Goal: Task Accomplishment & Management: Manage account settings

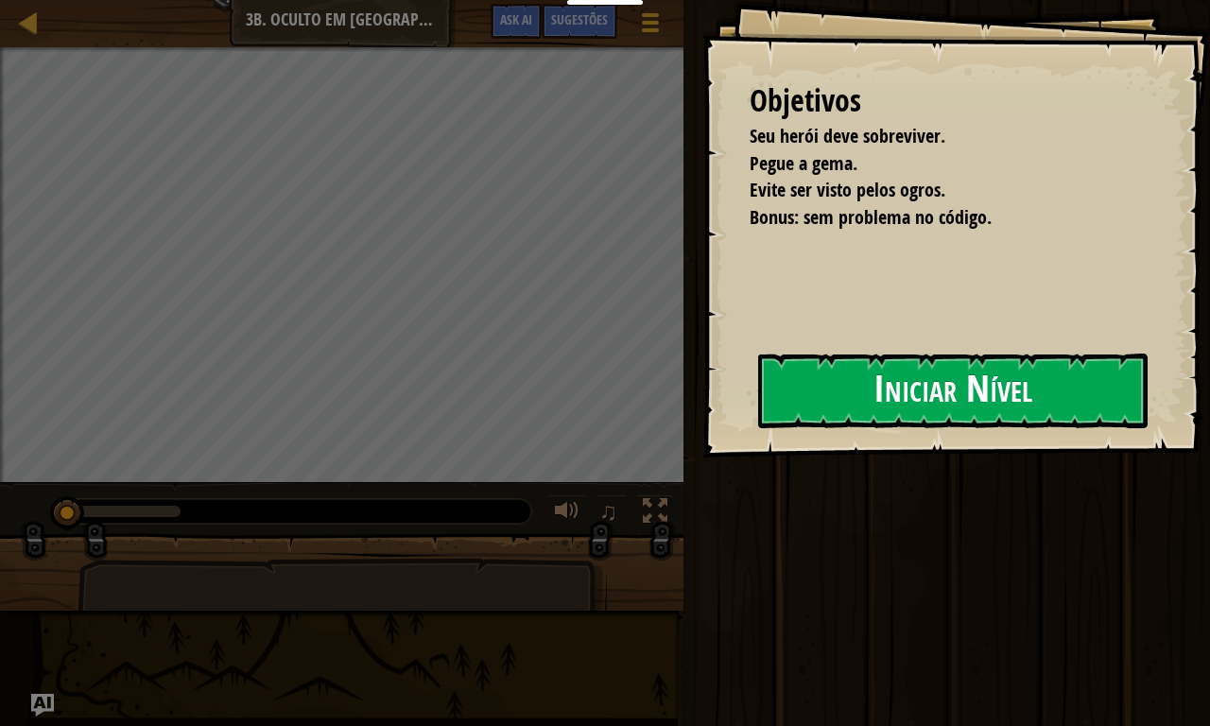
click at [819, 403] on button "Iniciar Nível" at bounding box center [953, 391] width 390 height 75
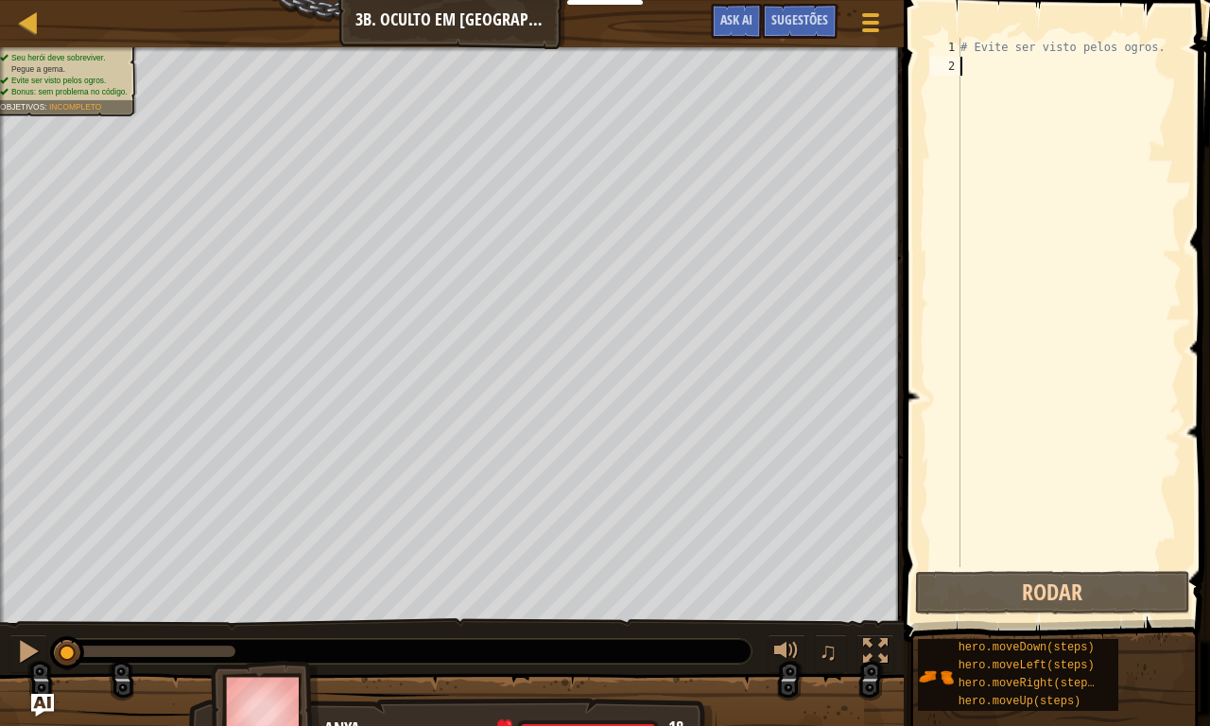
click at [993, 57] on div "# Evite ser visto pelos ogros." at bounding box center [1069, 321] width 225 height 567
type textarea "h"
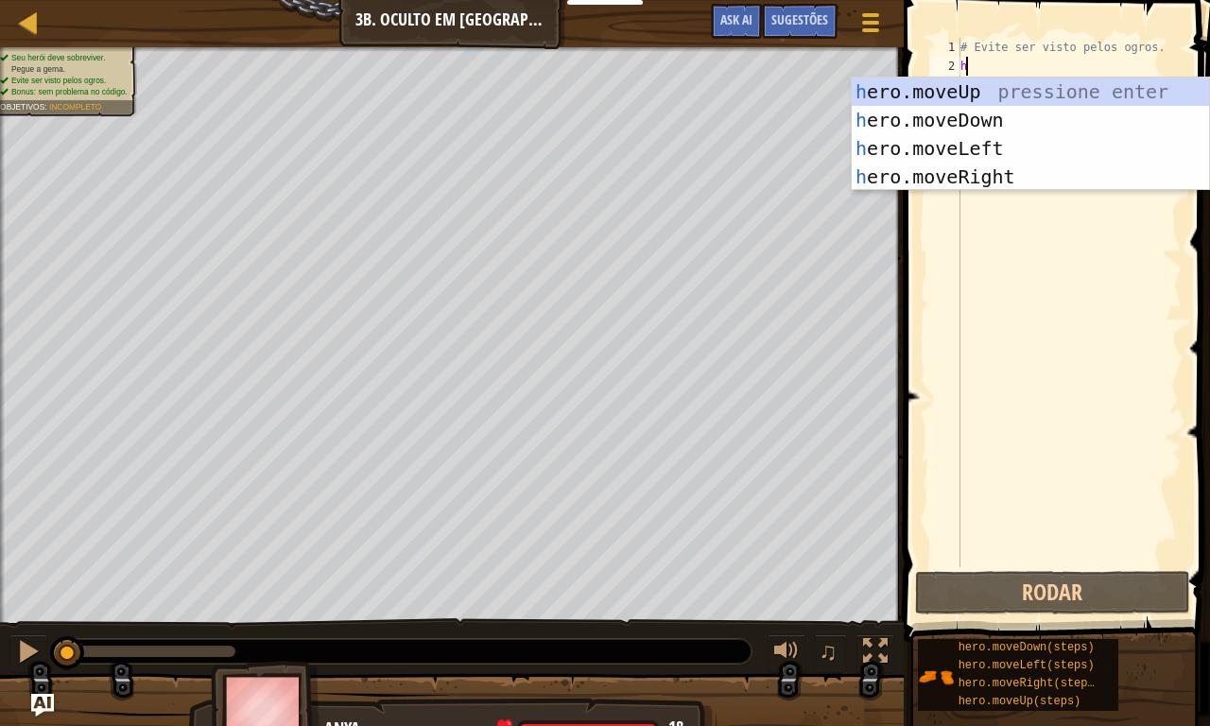
scroll to position [8, 0]
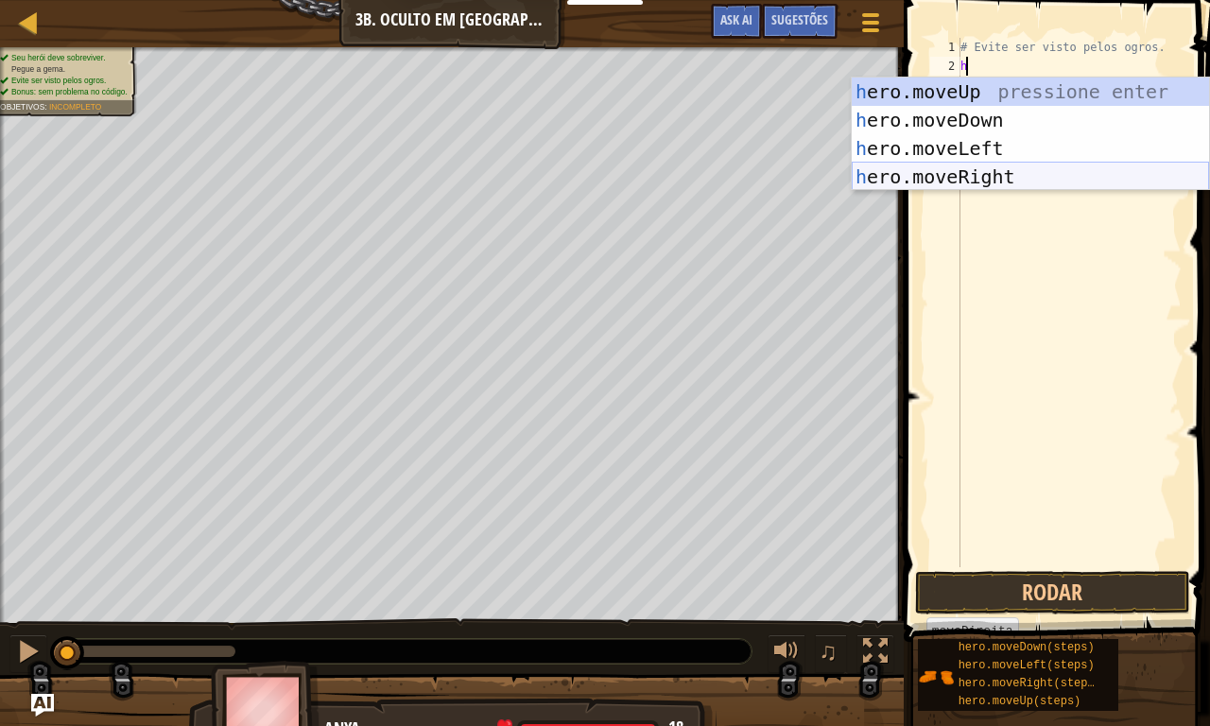
click at [990, 173] on div "h ero.moveUp pressione enter h ero.moveDown pressione enter h ero.moveLeft pres…" at bounding box center [1030, 163] width 357 height 170
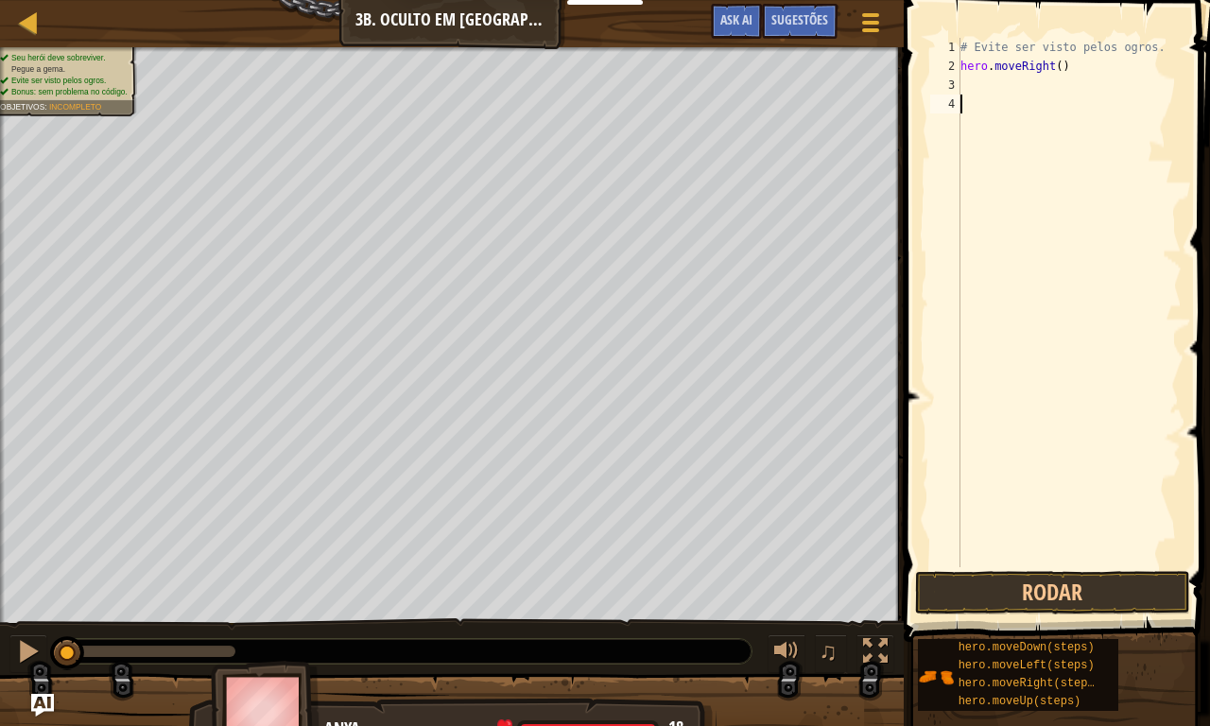
click at [979, 97] on div "# Evite ser visto pelos ogros. hero . moveRight ( )" at bounding box center [1069, 321] width 225 height 567
type textarea "h"
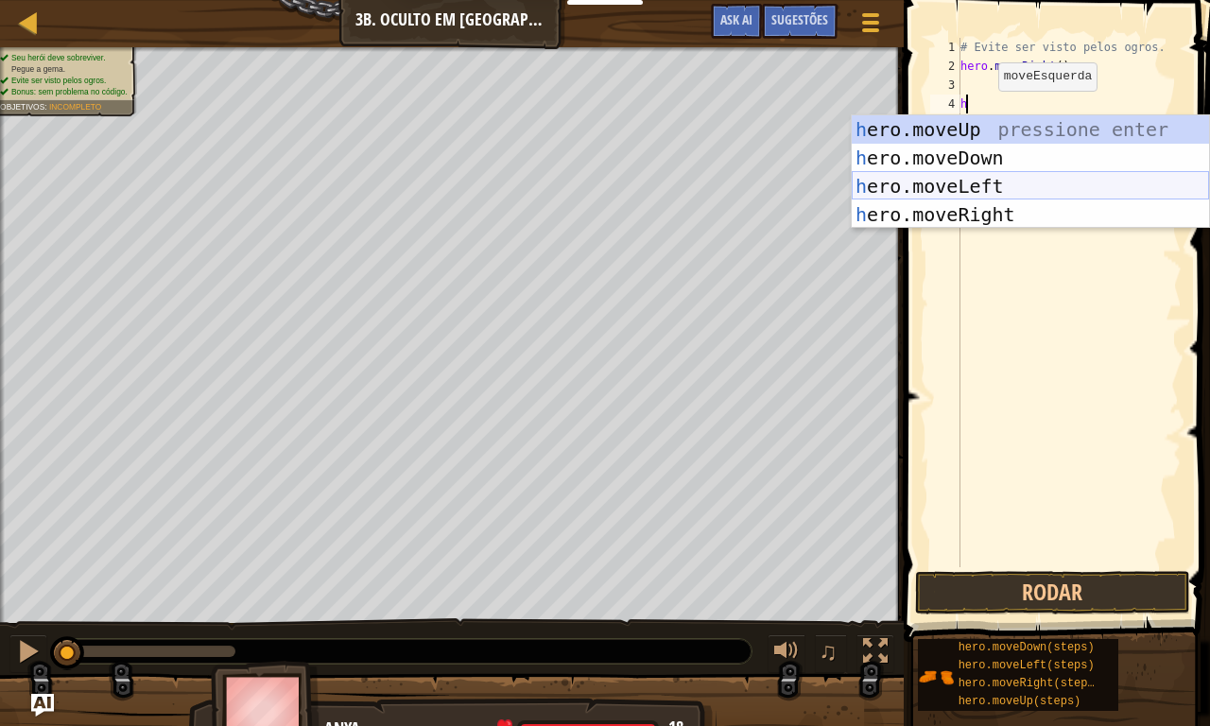
click at [995, 183] on div "h ero.moveUp pressione enter h ero.moveDown pressione enter h ero.moveLeft pres…" at bounding box center [1030, 200] width 357 height 170
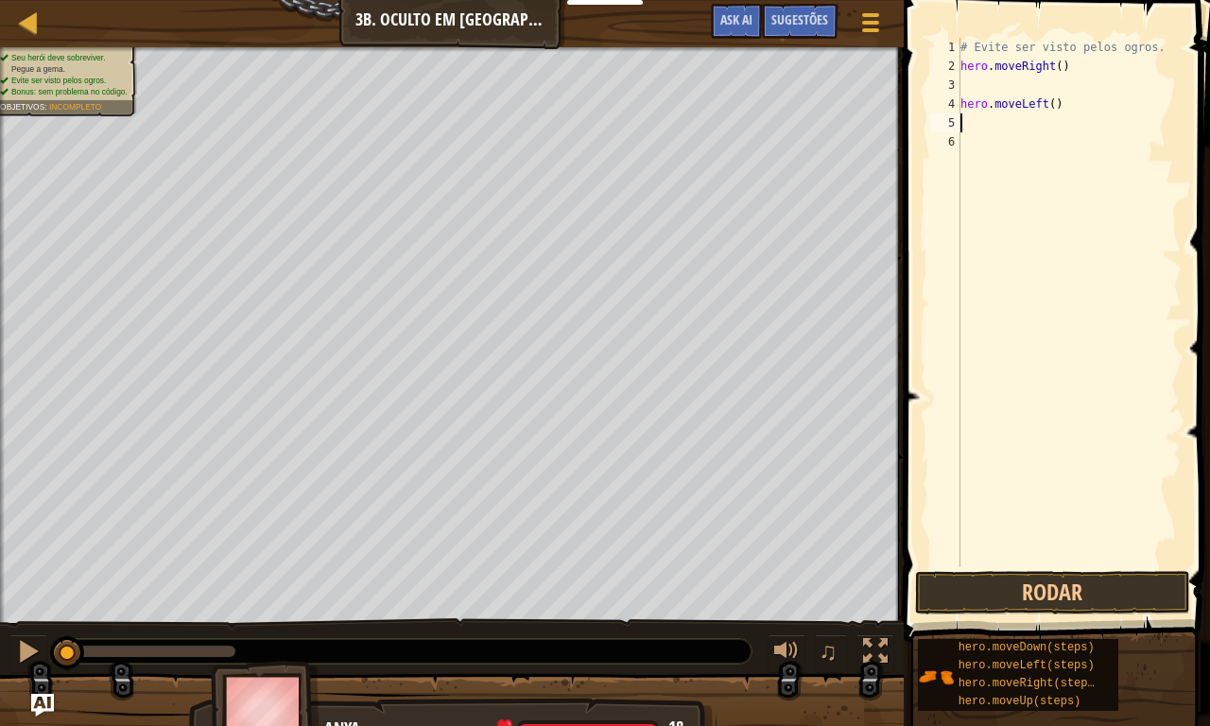
click at [994, 135] on div "# Evite ser visto pelos ogros. hero . moveRight ( ) hero . moveLeft ( )" at bounding box center [1069, 321] width 225 height 567
click at [988, 120] on div "# Evite ser visto pelos ogros. hero . moveRight ( ) hero . moveLeft ( )" at bounding box center [1069, 321] width 225 height 567
type textarea "h"
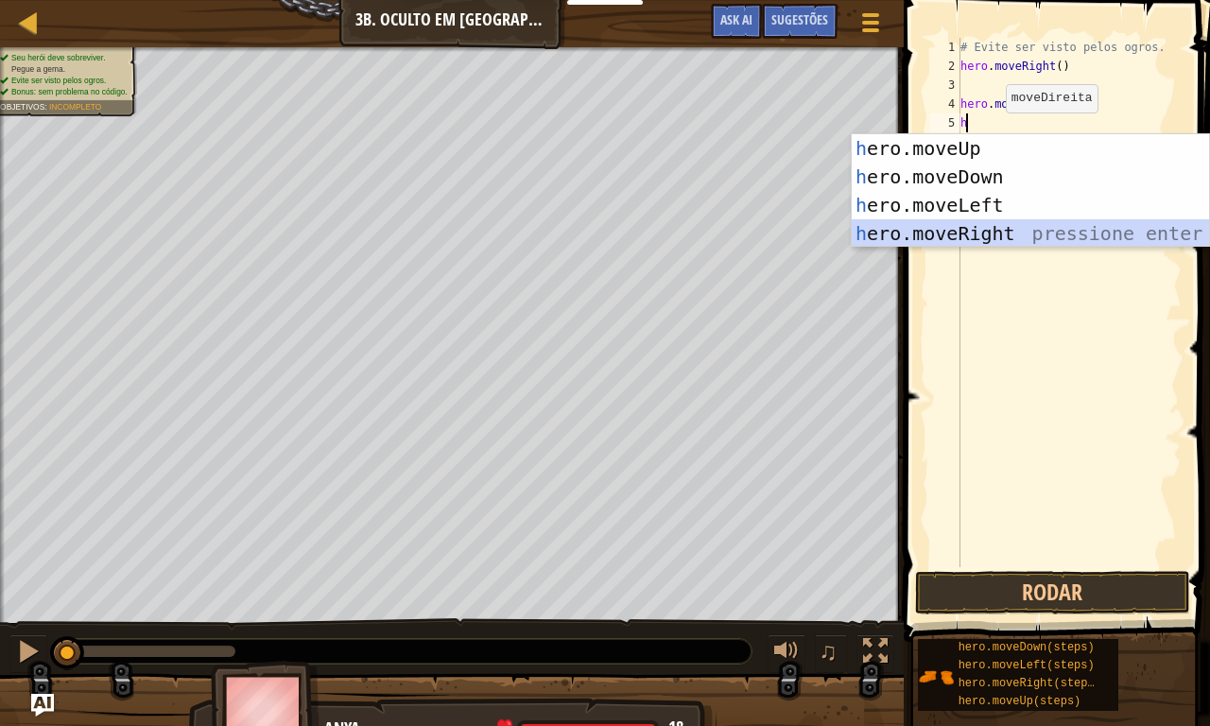
click at [1001, 229] on div "h ero.moveUp pressione enter h ero.moveDown pressione enter h ero.moveLeft pres…" at bounding box center [1030, 219] width 357 height 170
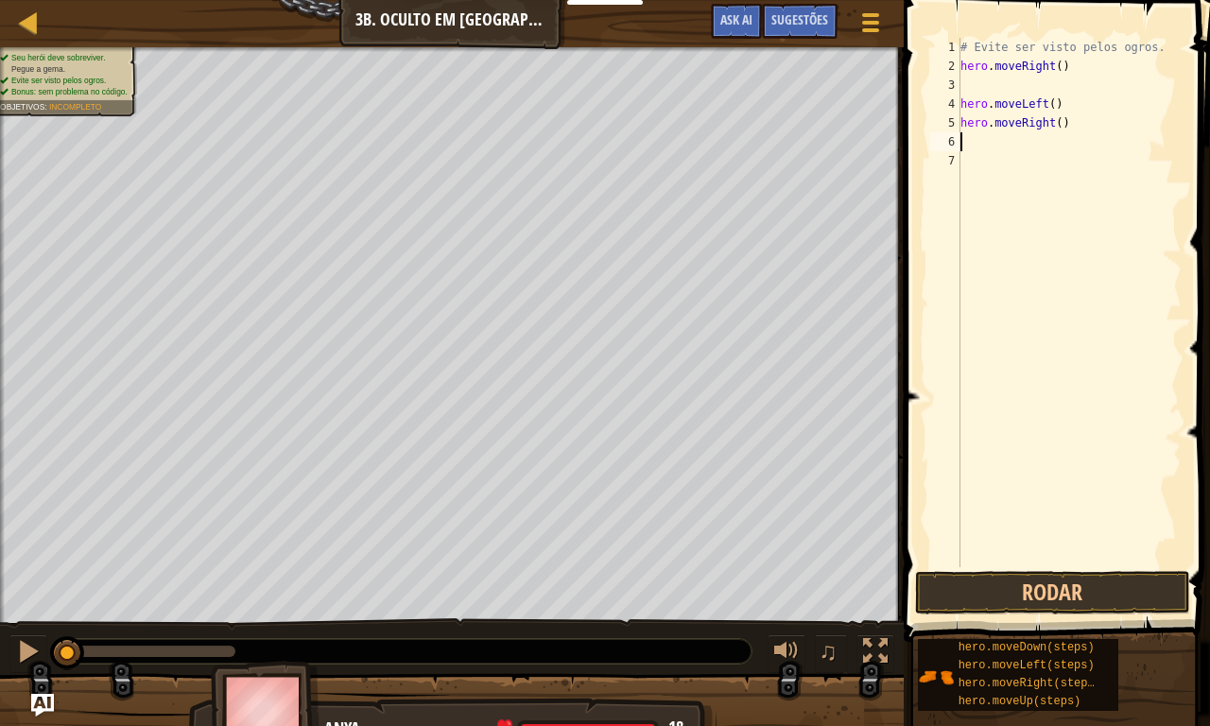
click at [1050, 119] on div "# Evite ser visto pelos ogros. hero . moveRight ( ) hero . moveLeft ( ) hero . …" at bounding box center [1069, 321] width 225 height 567
click at [1046, 119] on div "# Evite ser visto pelos ogros. hero . moveRight ( ) hero . moveLeft ( ) hero . …" at bounding box center [1069, 321] width 225 height 567
type textarea "hero.moveRight(2)"
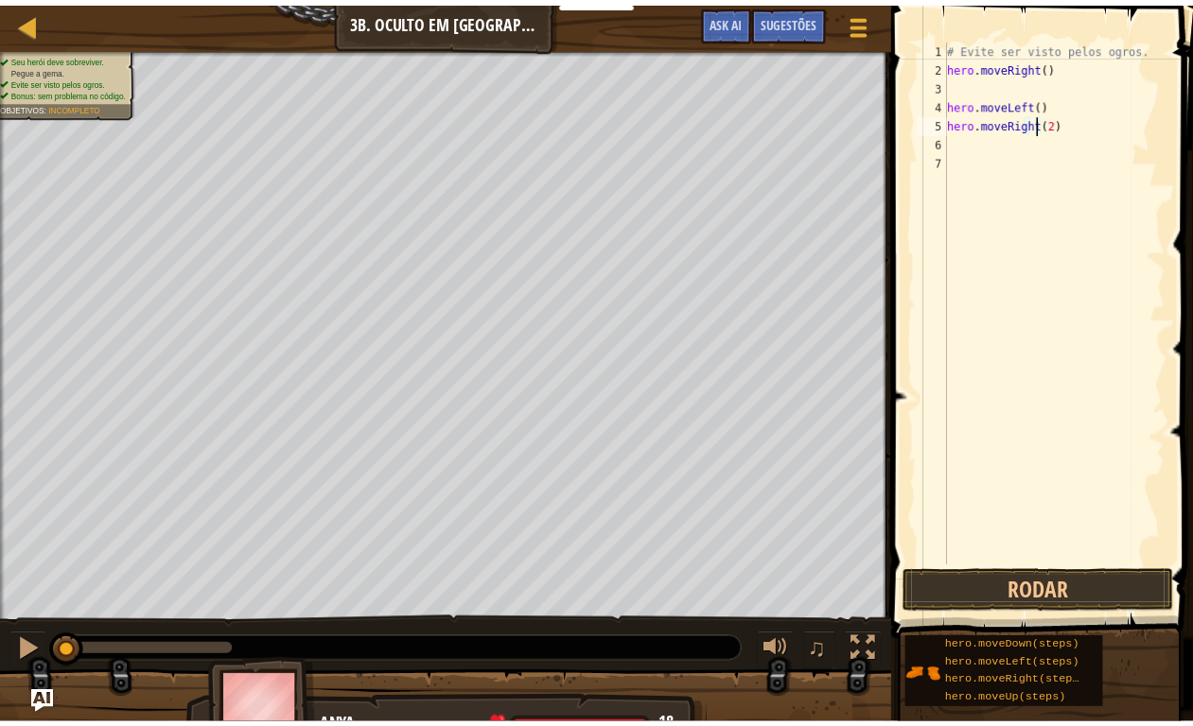
scroll to position [8, 0]
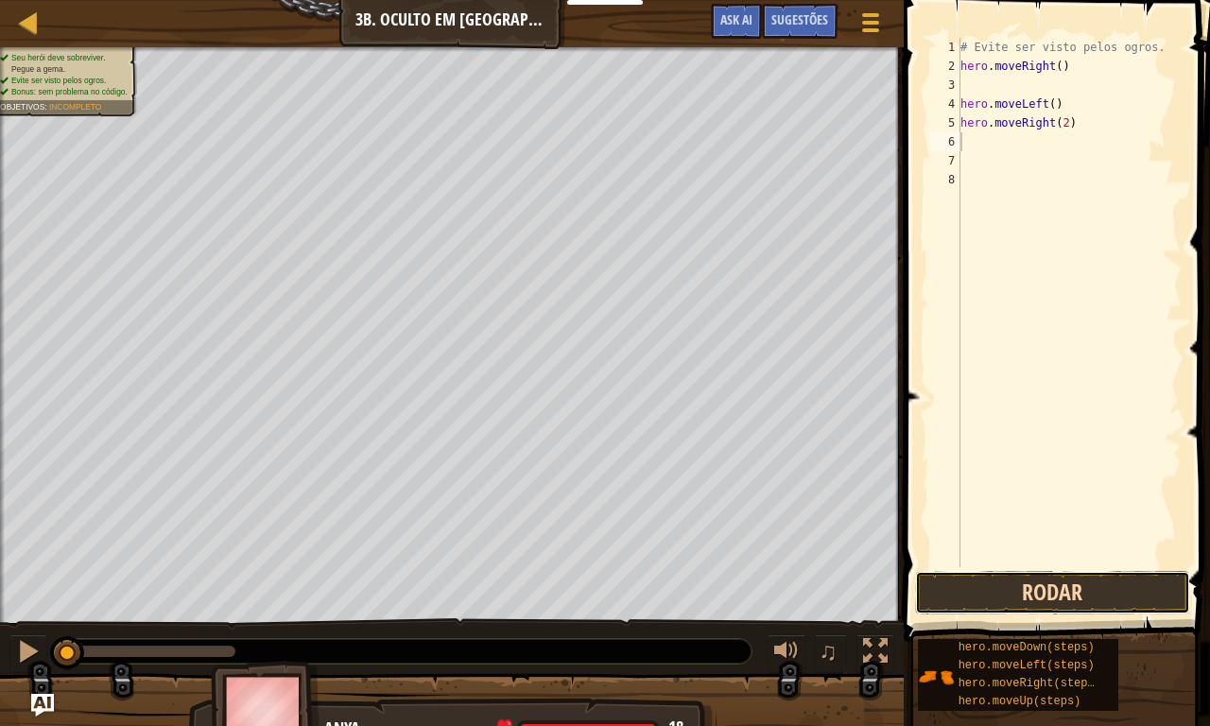
click at [1036, 603] on button "Rodar" at bounding box center [1052, 593] width 275 height 44
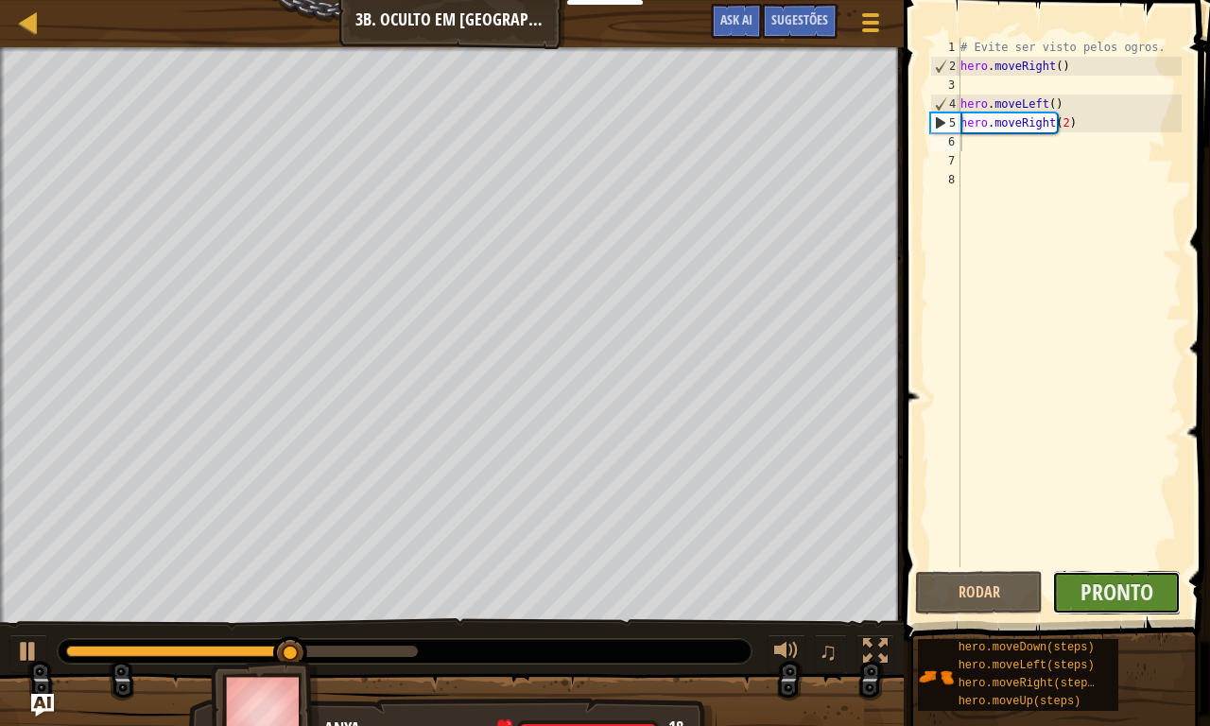
click at [1071, 594] on button "Pronto" at bounding box center [1117, 593] width 129 height 44
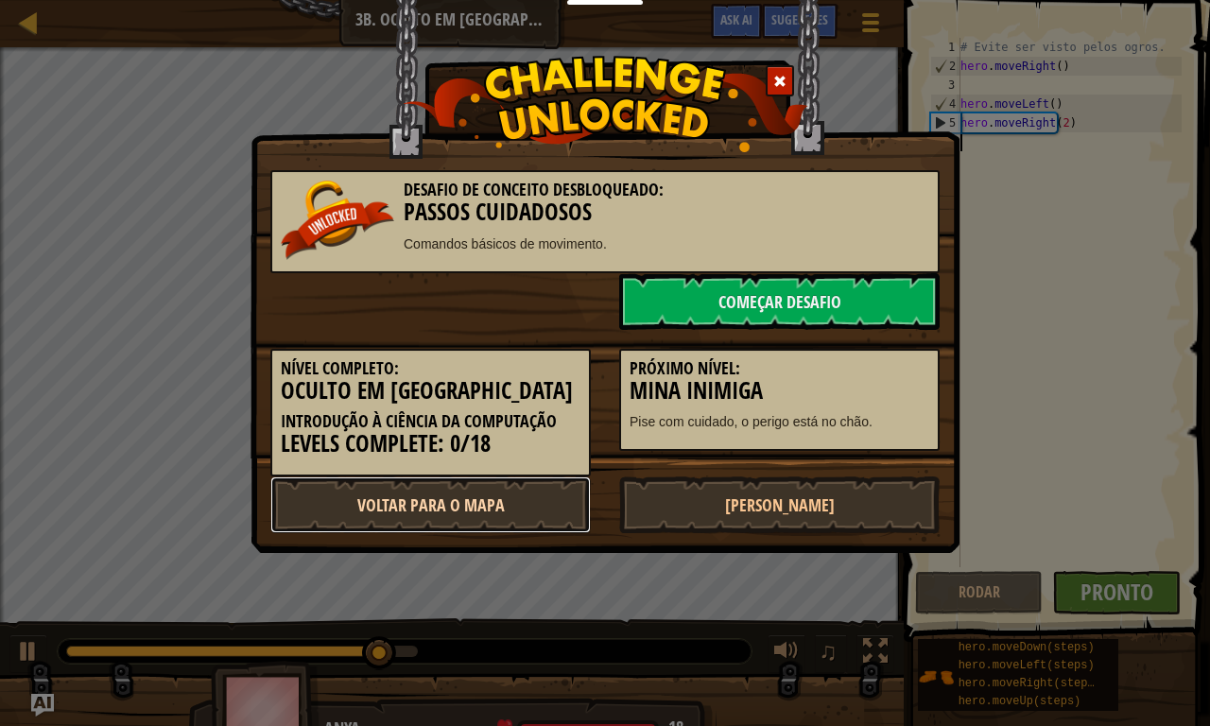
click at [469, 514] on link "Voltar para o Mapa" at bounding box center [430, 505] width 321 height 57
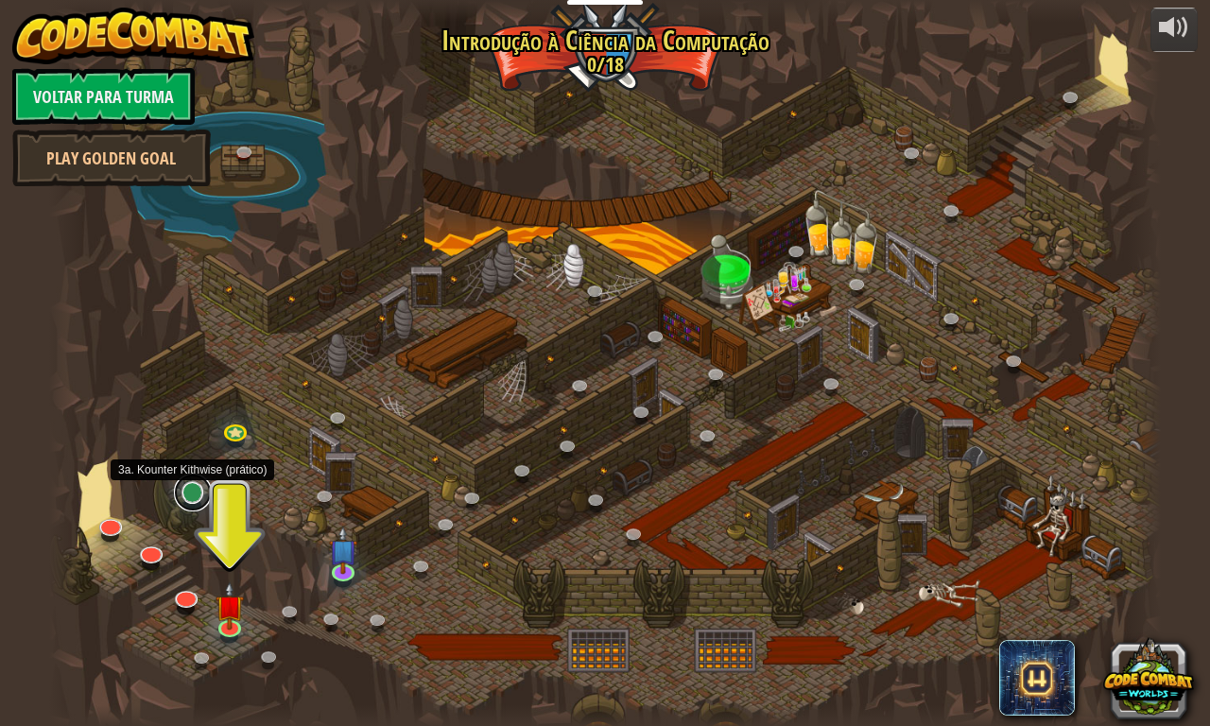
click at [191, 492] on link at bounding box center [193, 493] width 38 height 38
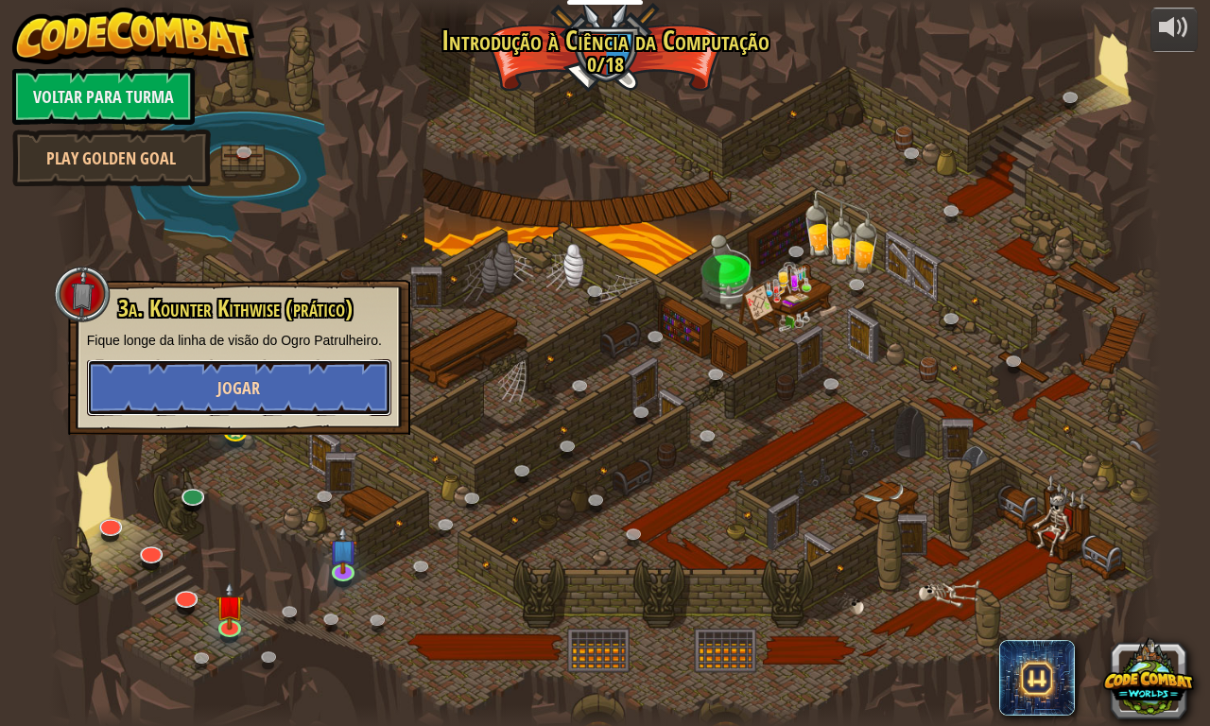
click at [261, 374] on button "Jogar" at bounding box center [239, 387] width 305 height 57
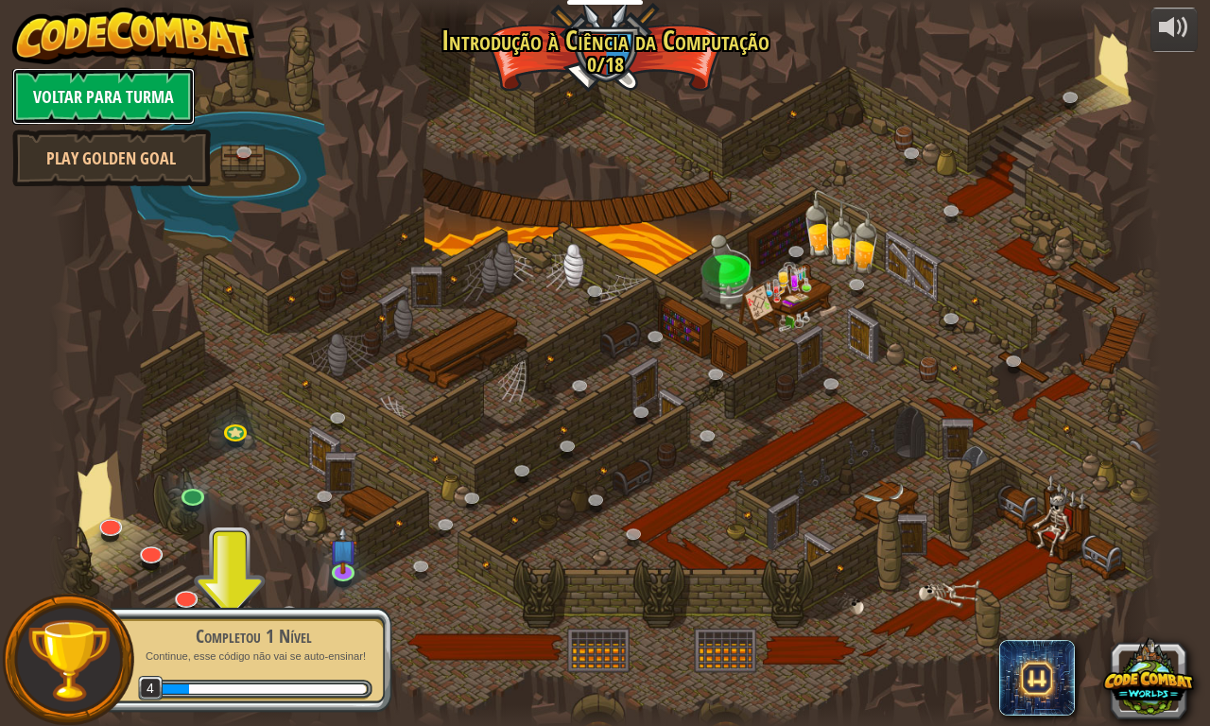
click at [71, 93] on link "Voltar para Turma" at bounding box center [103, 96] width 183 height 57
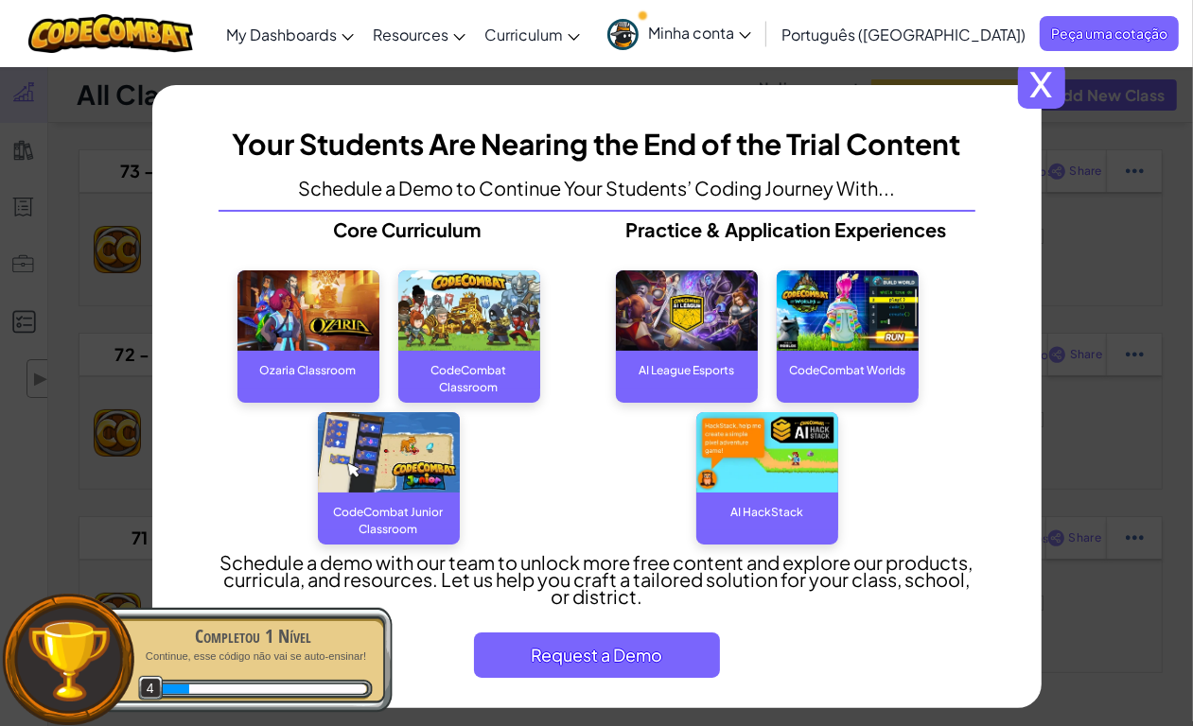
drag, startPoint x: 1059, startPoint y: 77, endPoint x: 943, endPoint y: 43, distance: 121.2
click at [1052, 76] on span "x" at bounding box center [1041, 84] width 47 height 47
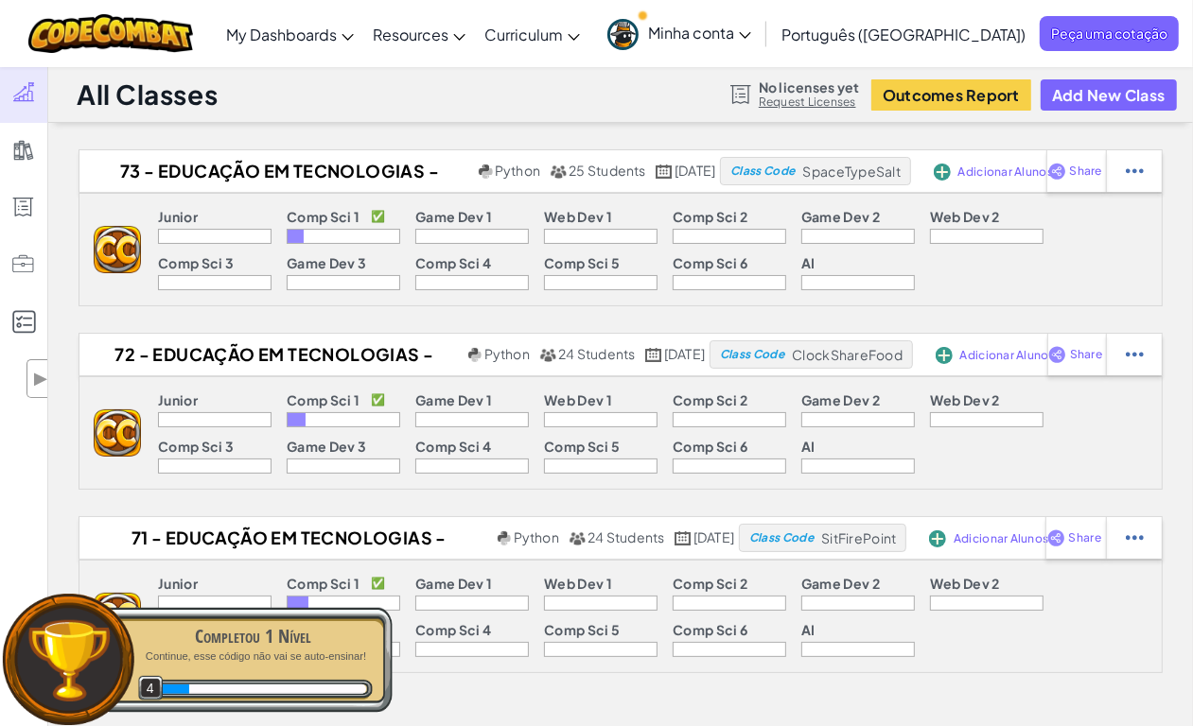
click at [751, 30] on span "Minha conta" at bounding box center [699, 33] width 103 height 20
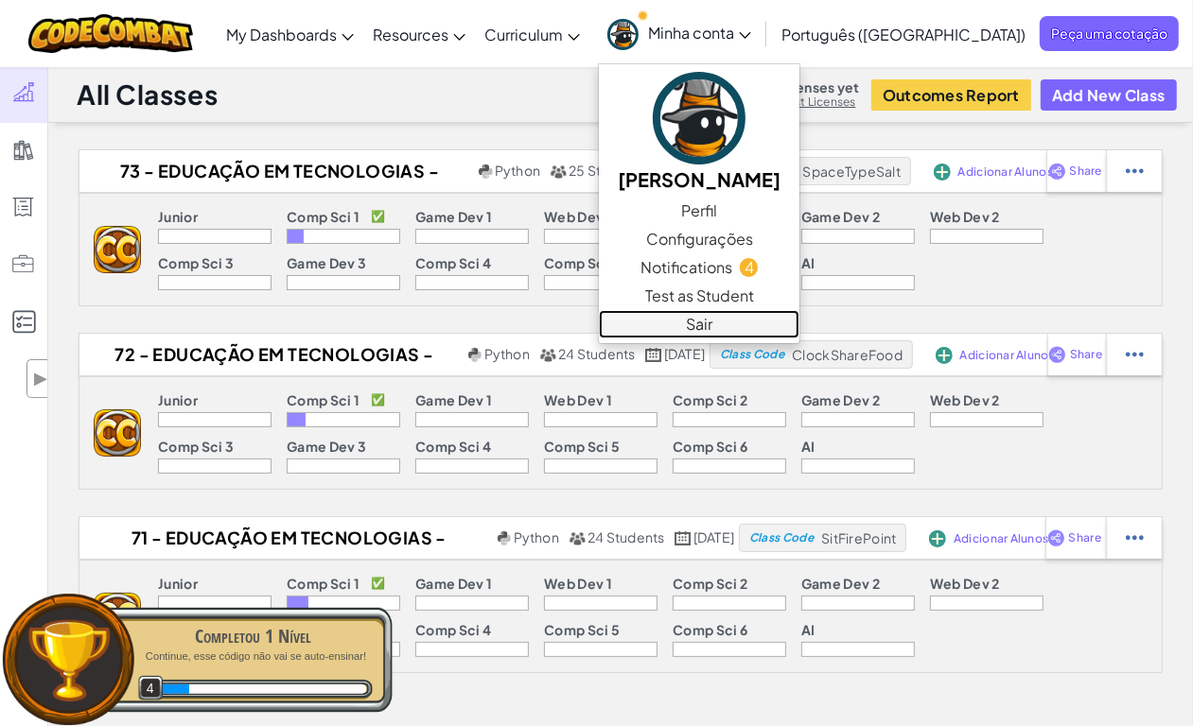
click at [799, 336] on link "Sair" at bounding box center [699, 324] width 200 height 28
